Goal: Check status: Check status

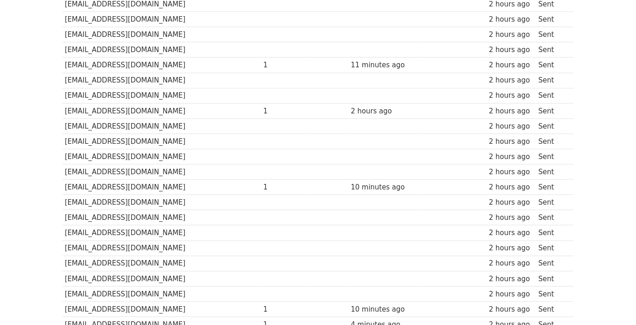
scroll to position [182, 0]
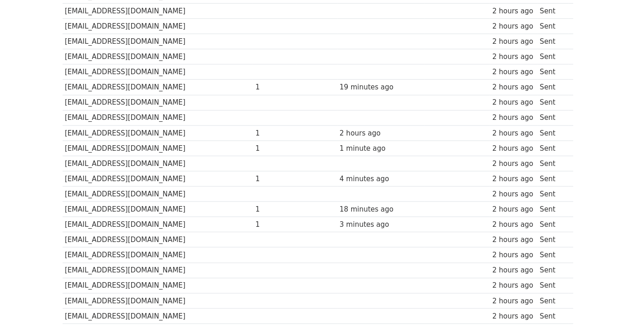
scroll to position [182, 0]
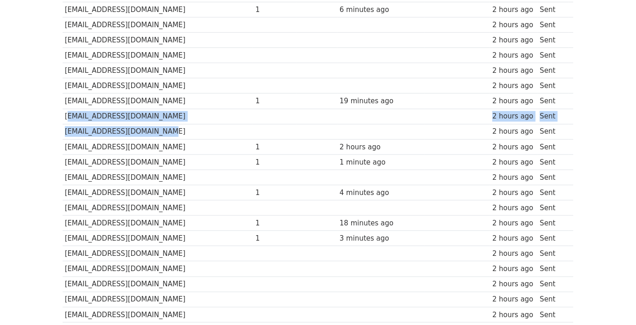
drag, startPoint x: 84, startPoint y: 99, endPoint x: 201, endPoint y: 109, distance: 117.8
click at [201, 109] on tbody "Recipient ↑ ↓ Opens ↑ ↓ Clicks ↑ ↓ Last opened ↑ ↓ Last clicked ↑ ↓ Sent ↑ ↓ St…" at bounding box center [318, 306] width 511 height 670
click at [255, 109] on td at bounding box center [274, 116] width 43 height 15
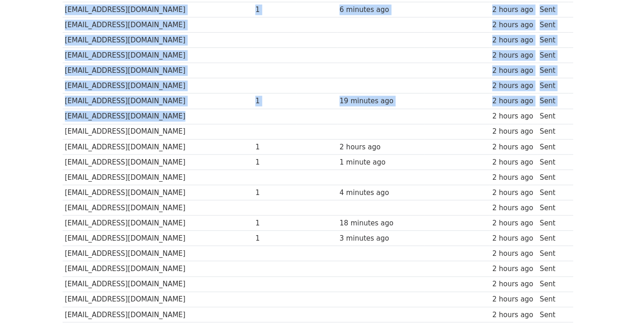
drag, startPoint x: 410, startPoint y: 103, endPoint x: 45, endPoint y: 97, distance: 364.6
click at [45, 97] on body "MergeMail Campaigns Templates Reports Open Gmail Daily emails left: 7 Help tora…" at bounding box center [318, 252] width 636 height 868
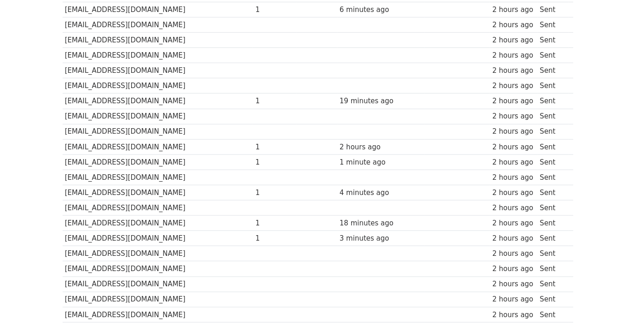
click at [181, 169] on td "[EMAIL_ADDRESS][DOMAIN_NAME]" at bounding box center [158, 176] width 191 height 15
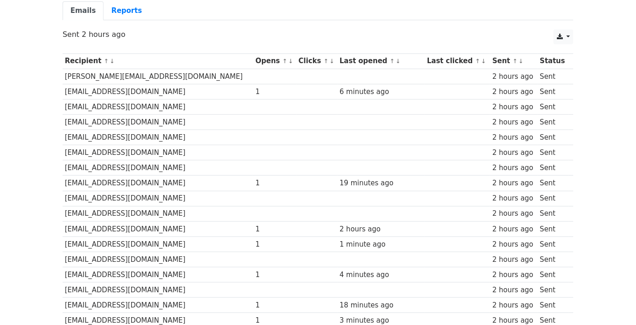
scroll to position [99, 0]
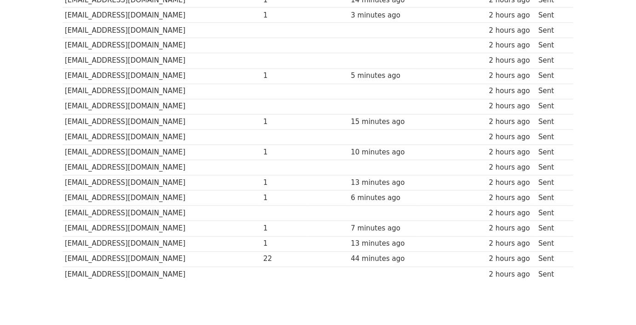
scroll to position [559, 0]
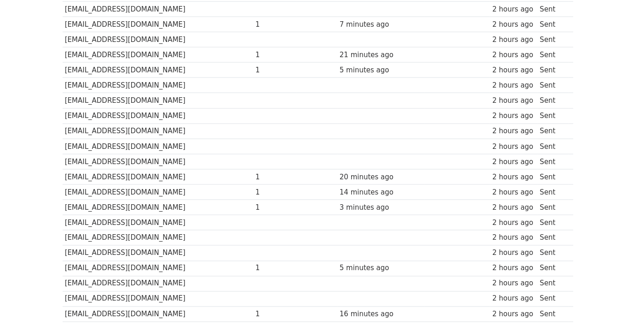
scroll to position [433, 0]
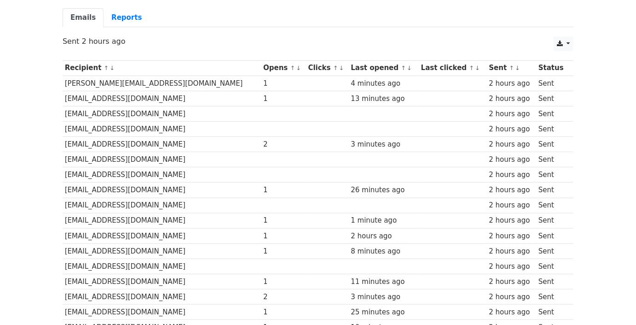
scroll to position [138, 0]
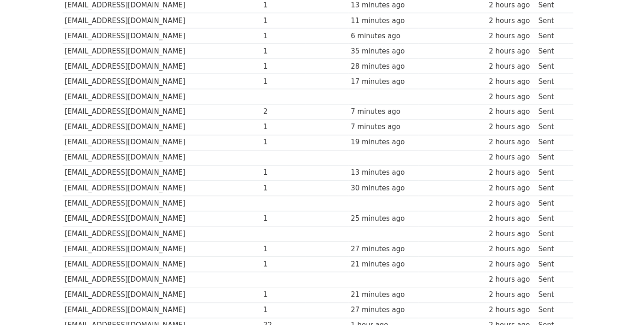
scroll to position [475, 0]
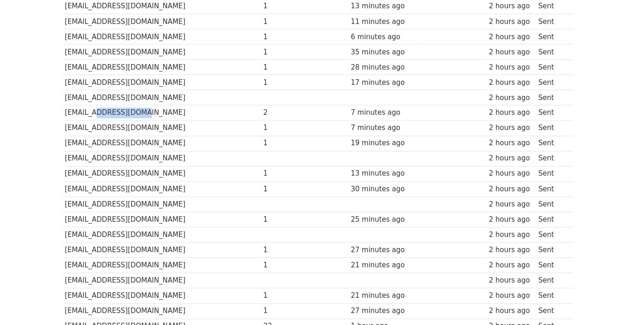
drag, startPoint x: 155, startPoint y: 99, endPoint x: 89, endPoint y: 92, distance: 66.2
click at [89, 105] on td "[EMAIL_ADDRESS][DOMAIN_NAME]" at bounding box center [162, 112] width 198 height 15
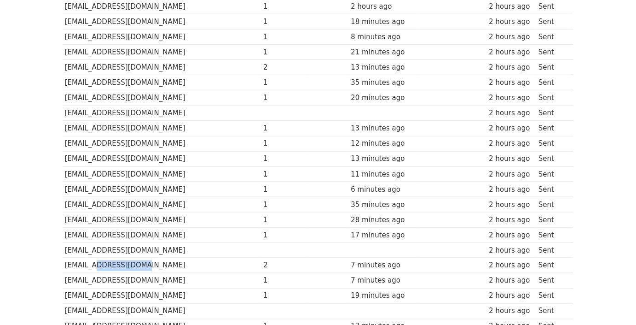
scroll to position [308, 0]
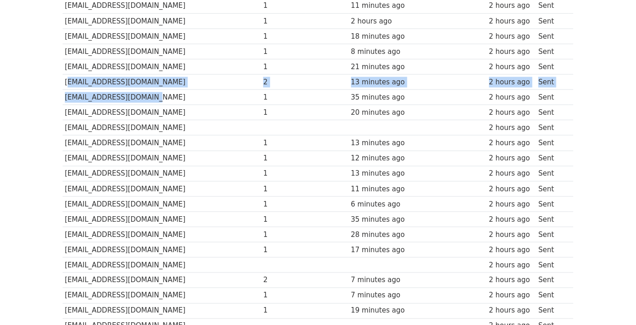
drag, startPoint x: 183, startPoint y: 70, endPoint x: 77, endPoint y: 67, distance: 105.9
click at [64, 66] on tbody "Recipient ↑ ↓ Opens ↑ ↓ Clicks ↑ ↓ Last opened ↑ ↓ Last clicked ↑ ↓ Sent ↑ ↓ St…" at bounding box center [318, 181] width 511 height 670
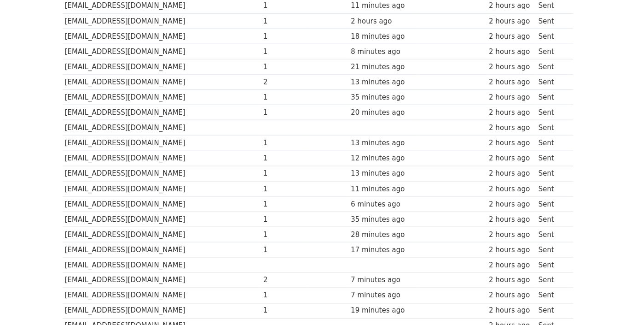
click at [163, 105] on td "[EMAIL_ADDRESS][DOMAIN_NAME]" at bounding box center [162, 112] width 198 height 15
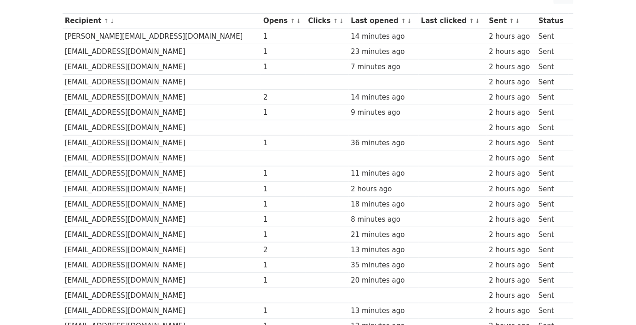
scroll to position [99, 0]
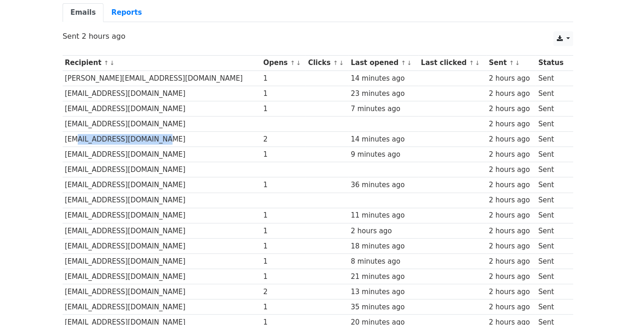
drag, startPoint x: 196, startPoint y: 128, endPoint x: 74, endPoint y: 121, distance: 122.2
click at [74, 132] on td "[EMAIL_ADDRESS][DOMAIN_NAME]" at bounding box center [162, 139] width 198 height 15
click at [185, 132] on td "[EMAIL_ADDRESS][DOMAIN_NAME]" at bounding box center [162, 139] width 198 height 15
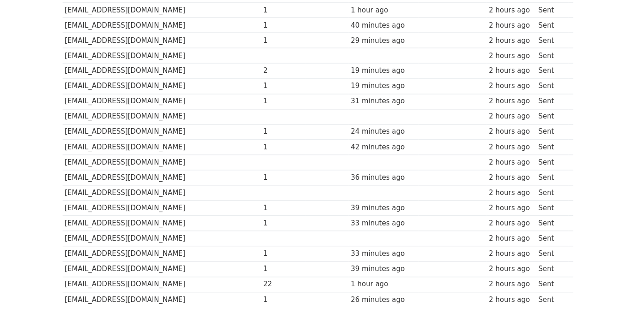
scroll to position [559, 0]
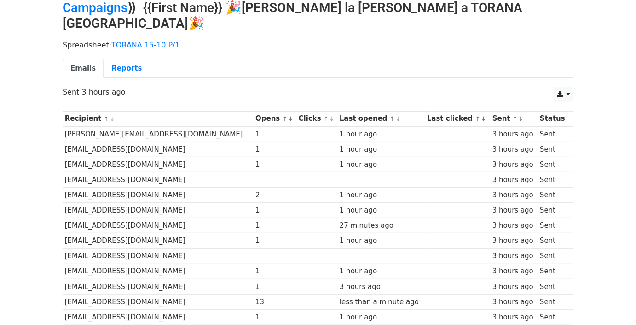
scroll to position [57, 0]
